Goal: Check status: Check status

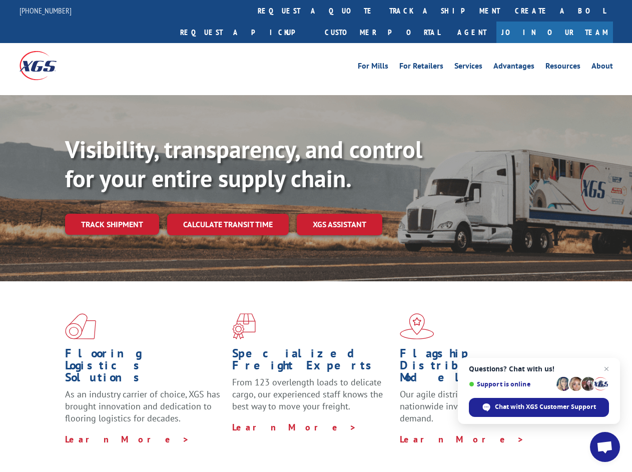
click at [316, 236] on div "Visibility, transparency, and control for your entire supply chain. Track shipm…" at bounding box center [348, 205] width 567 height 140
click at [382, 11] on link "track a shipment" at bounding box center [445, 11] width 126 height 22
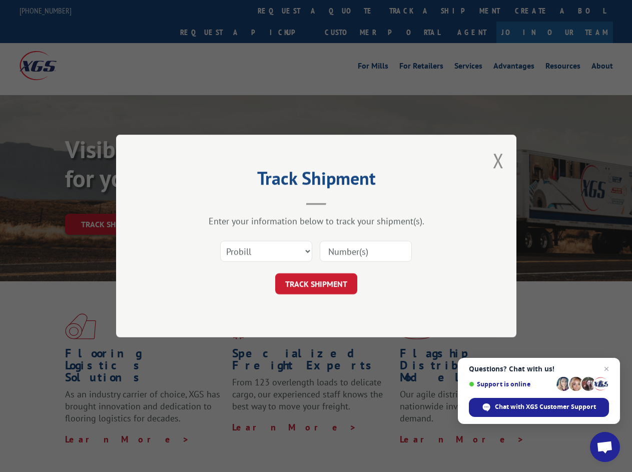
click at [349, 11] on div "Track Shipment Enter your information below to track your shipment(s). Select c…" at bounding box center [316, 236] width 632 height 472
click at [412, 11] on div "Track Shipment Enter your information below to track your shipment(s). Select c…" at bounding box center [316, 236] width 632 height 472
click at [112, 202] on div "Track Shipment Enter your information below to track your shipment(s). Select c…" at bounding box center [316, 236] width 632 height 472
click at [227, 202] on header "Track Shipment" at bounding box center [316, 188] width 300 height 34
click at [340, 202] on header "Track Shipment" at bounding box center [316, 188] width 300 height 34
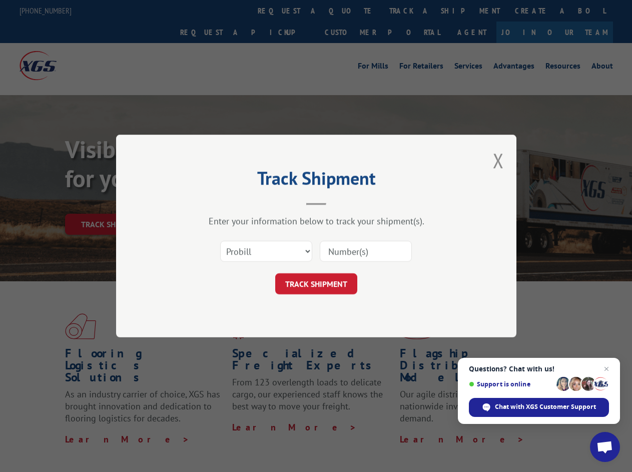
click at [605, 447] on span "Open chat" at bounding box center [604, 448] width 17 height 14
